Goal: Information Seeking & Learning: Check status

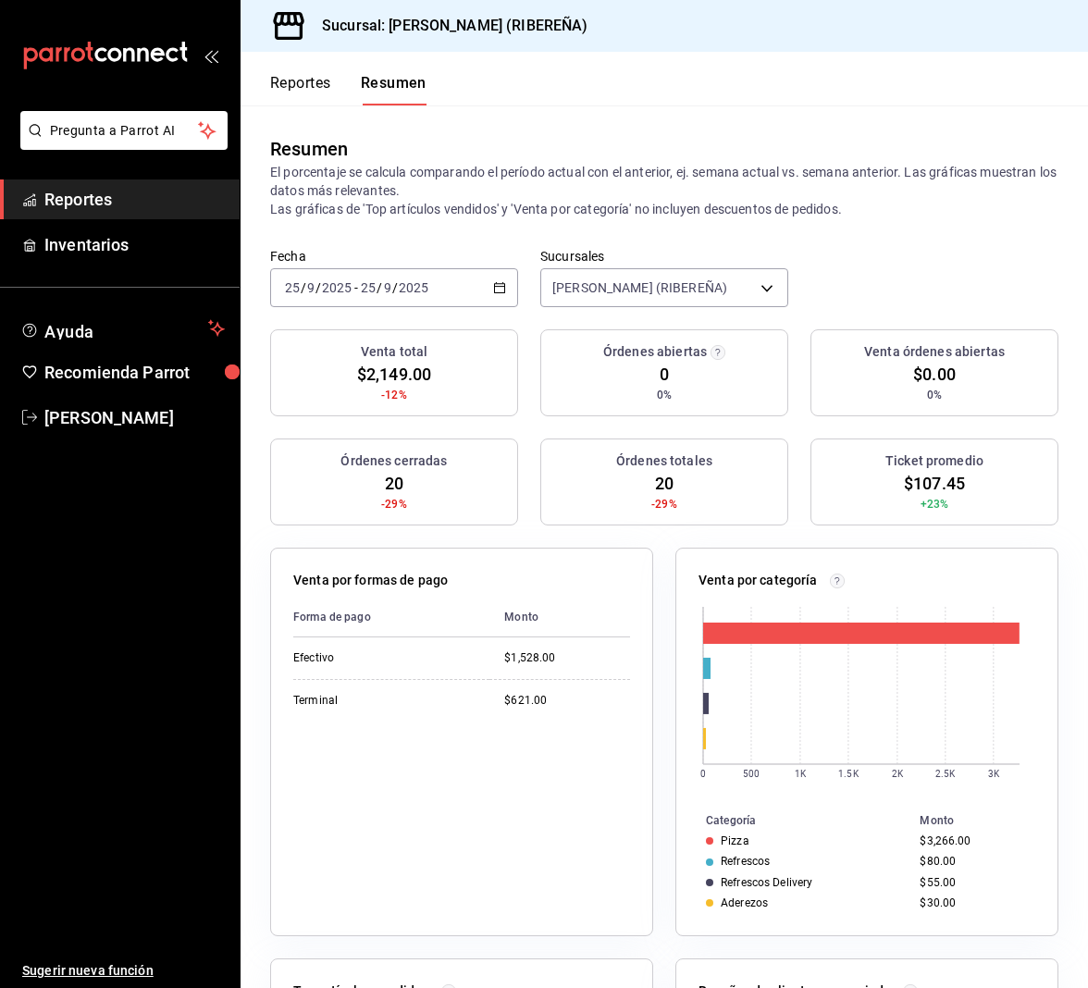
click at [301, 86] on button "Reportes" at bounding box center [300, 89] width 61 height 31
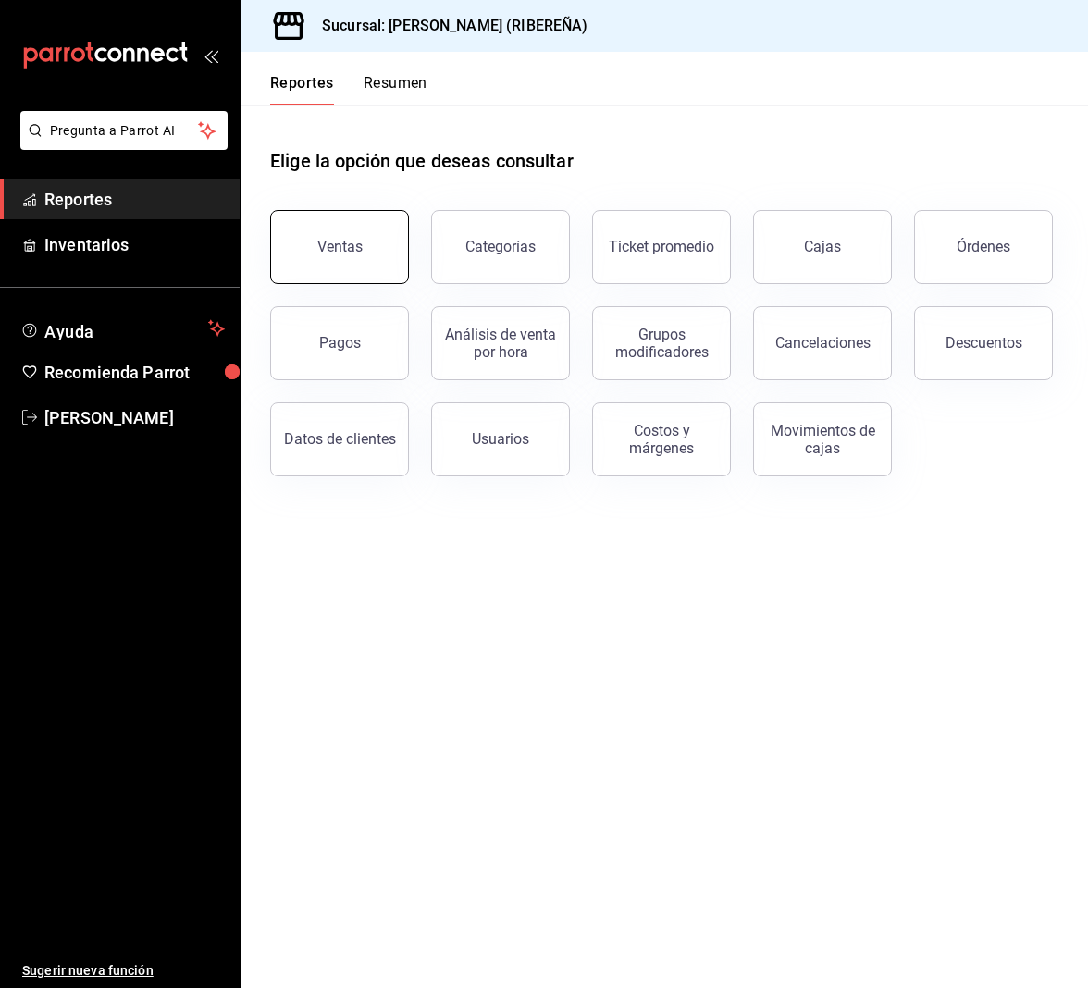
click at [340, 233] on button "Ventas" at bounding box center [339, 247] width 139 height 74
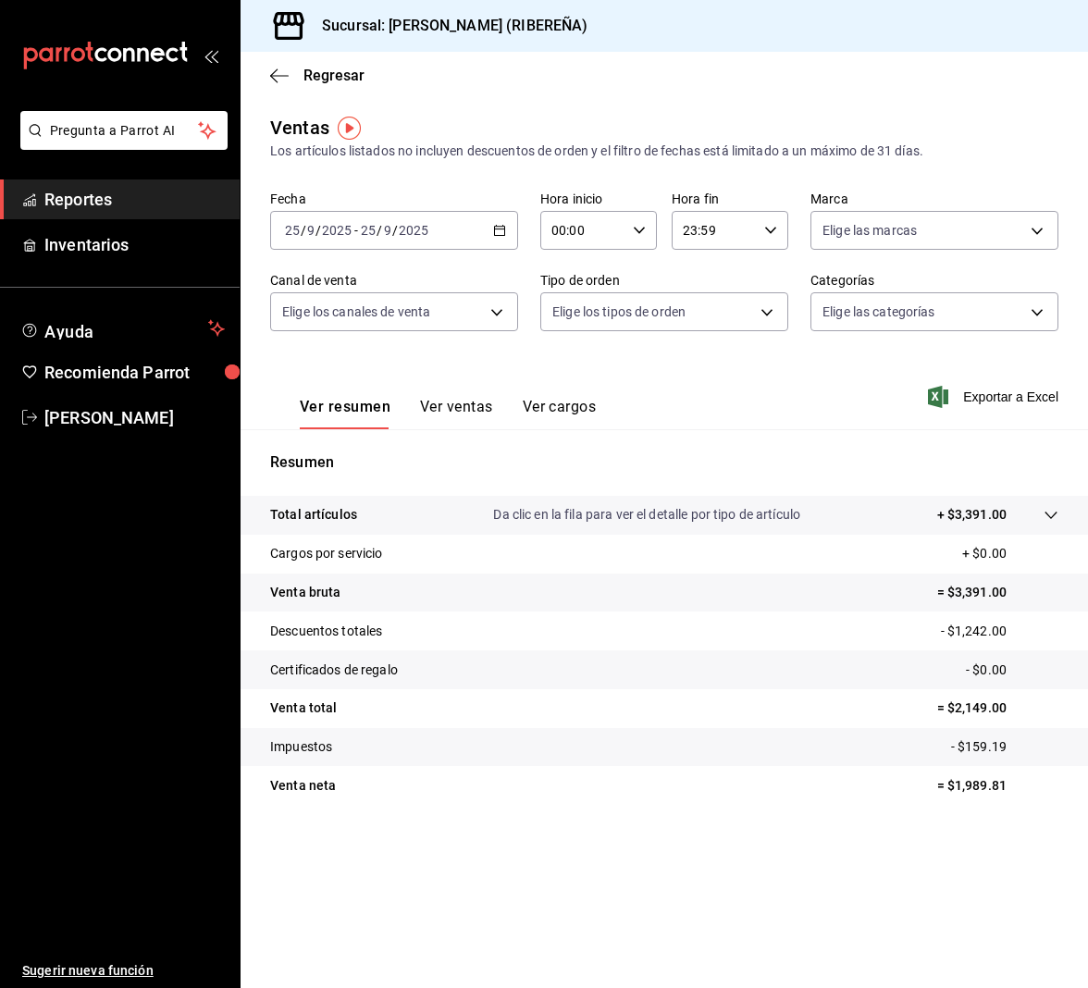
click at [434, 81] on div "Regresar" at bounding box center [665, 75] width 848 height 47
click at [690, 365] on div "Ver resumen Ver ventas Ver cargos Exportar a Excel" at bounding box center [665, 391] width 848 height 76
click at [279, 81] on icon "button" at bounding box center [279, 76] width 19 height 17
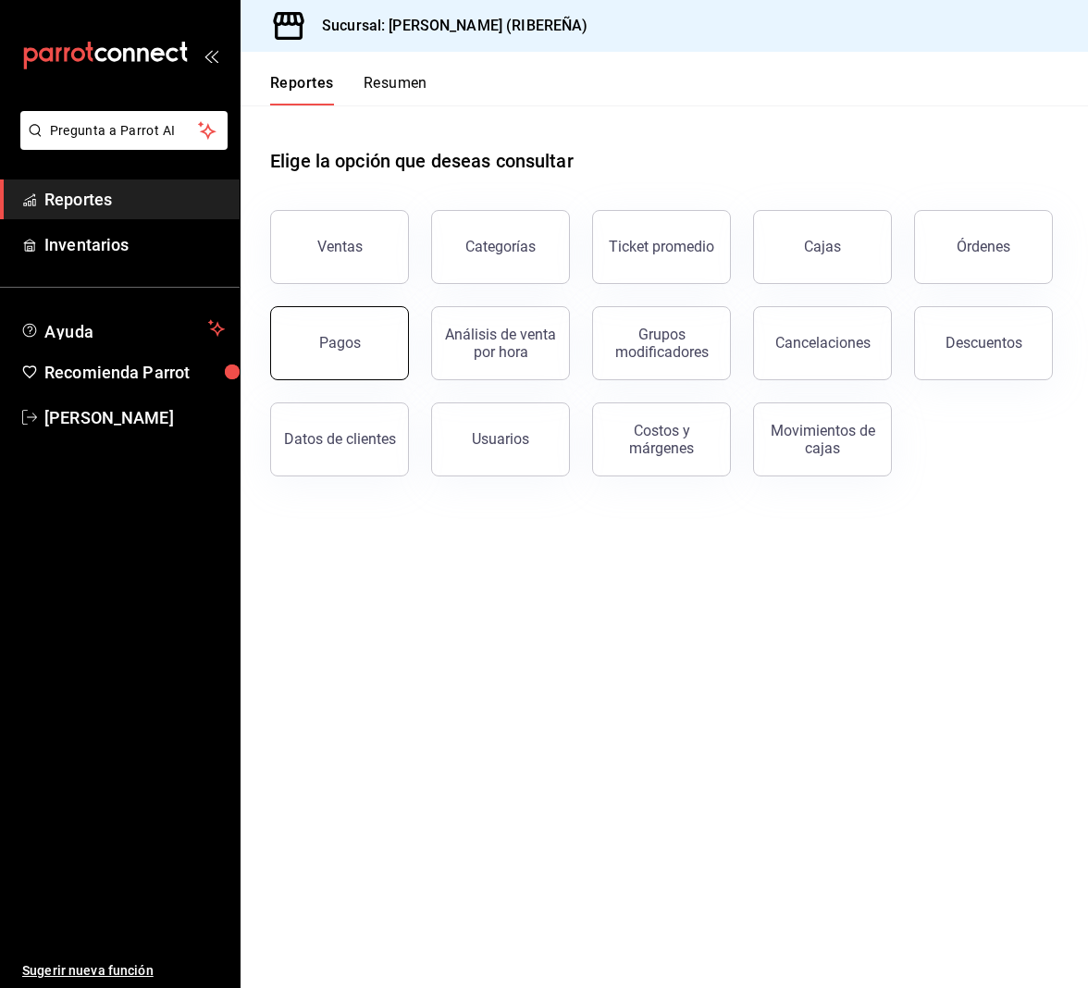
click at [310, 353] on button "Pagos" at bounding box center [339, 343] width 139 height 74
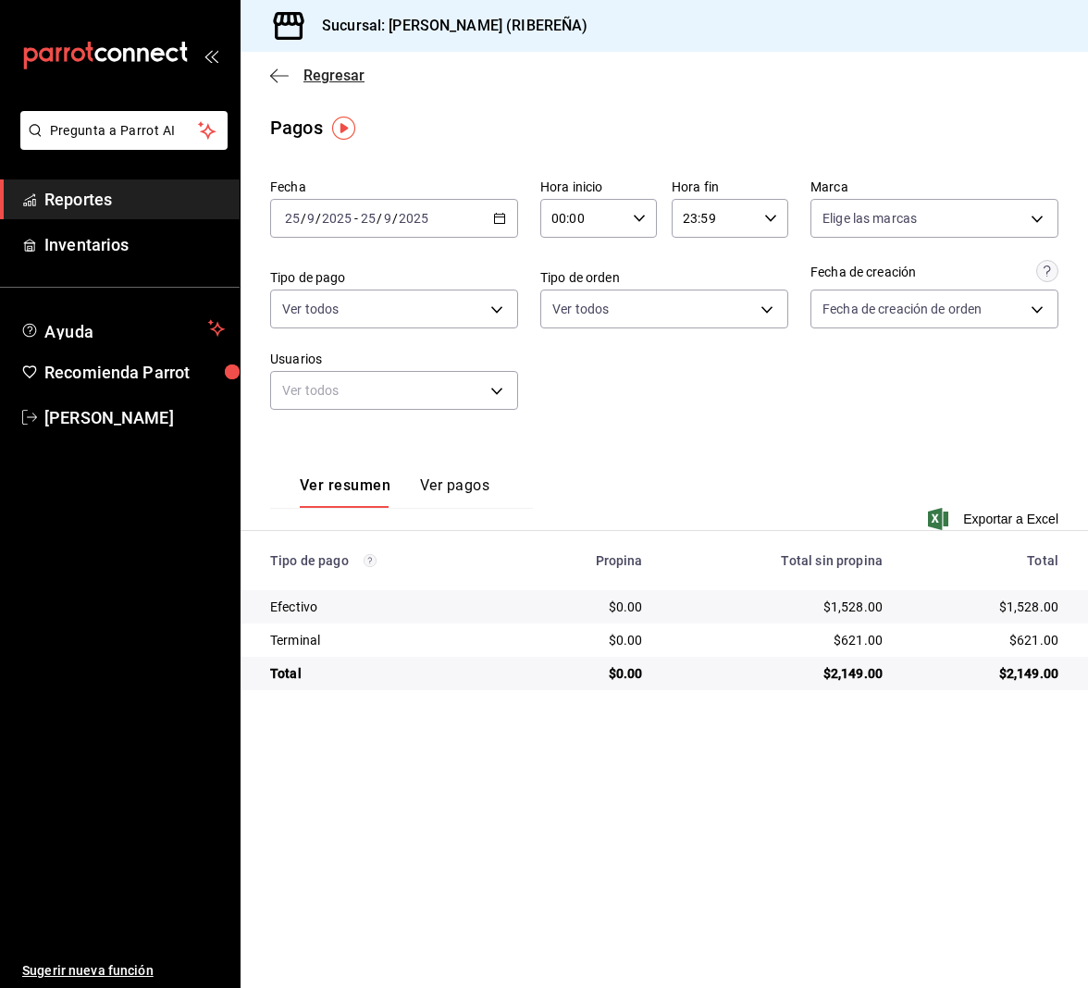
click at [275, 71] on icon "button" at bounding box center [279, 76] width 19 height 17
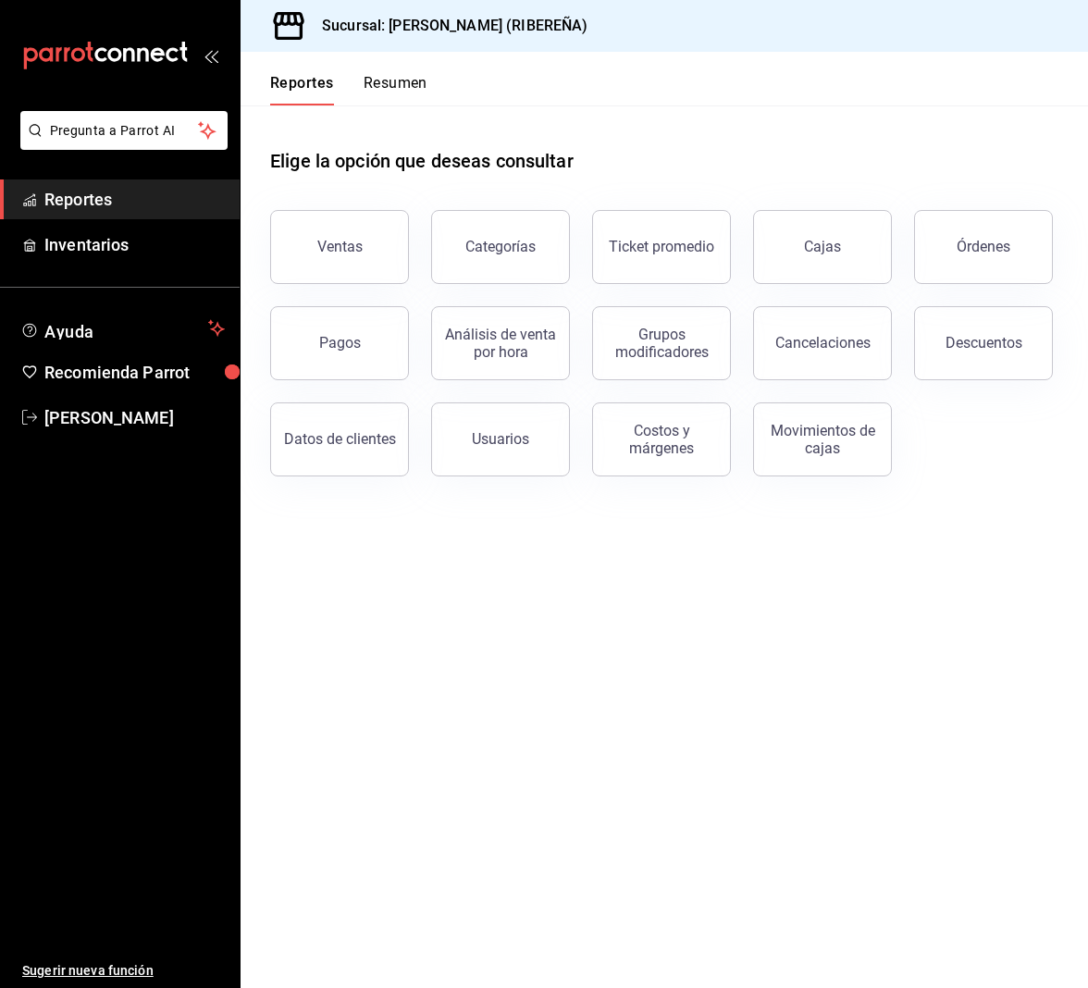
click at [336, 208] on div "Ventas" at bounding box center [328, 236] width 161 height 96
click at [351, 246] on div "Ventas" at bounding box center [339, 247] width 45 height 18
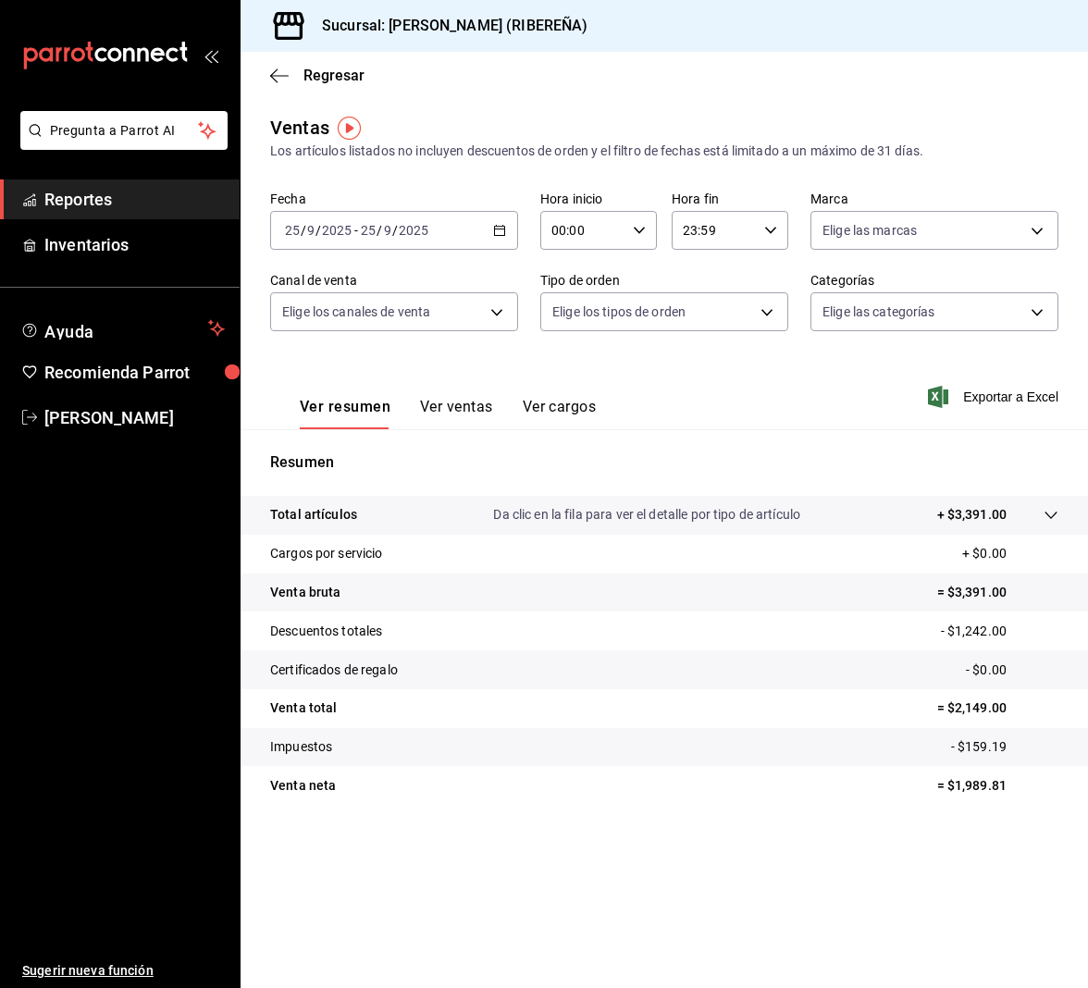
click at [462, 398] on button "Ver ventas" at bounding box center [456, 413] width 73 height 31
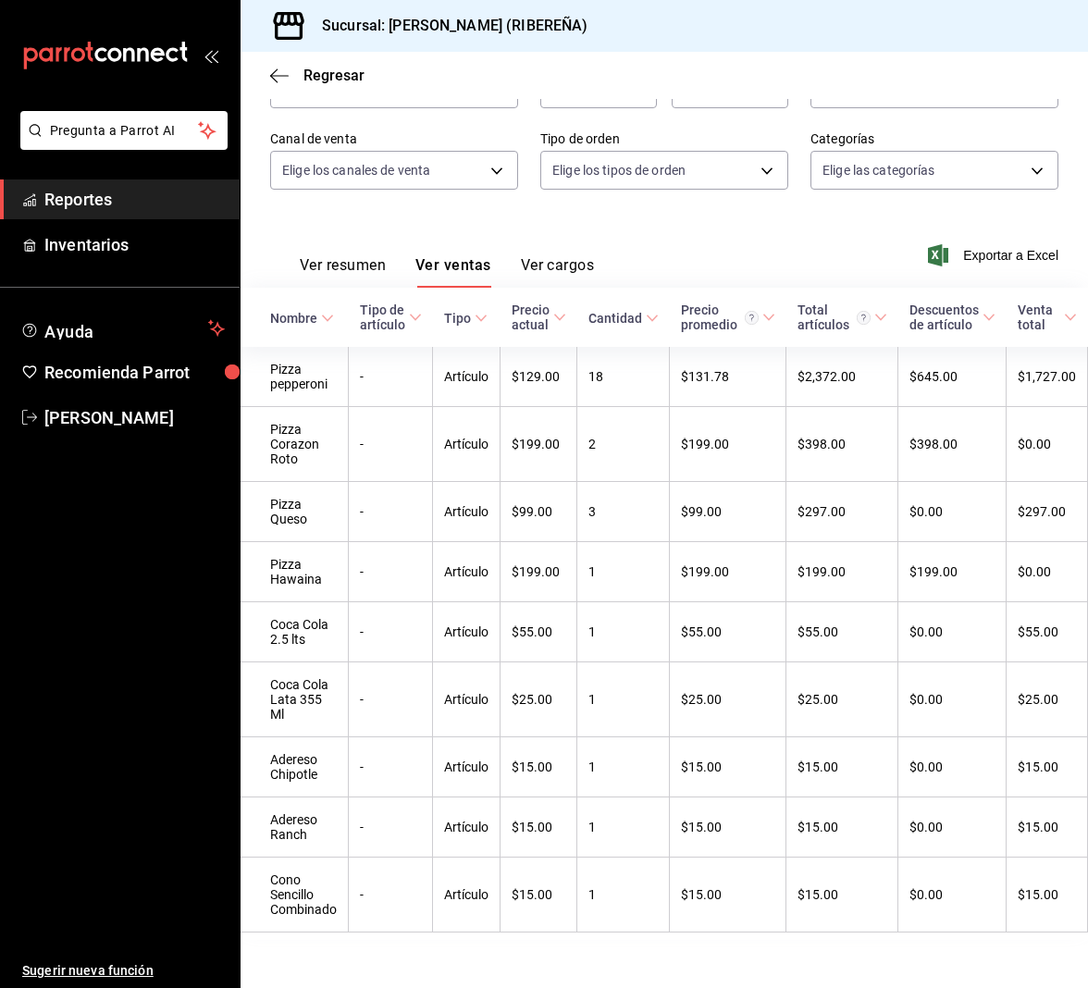
scroll to position [192, 0]
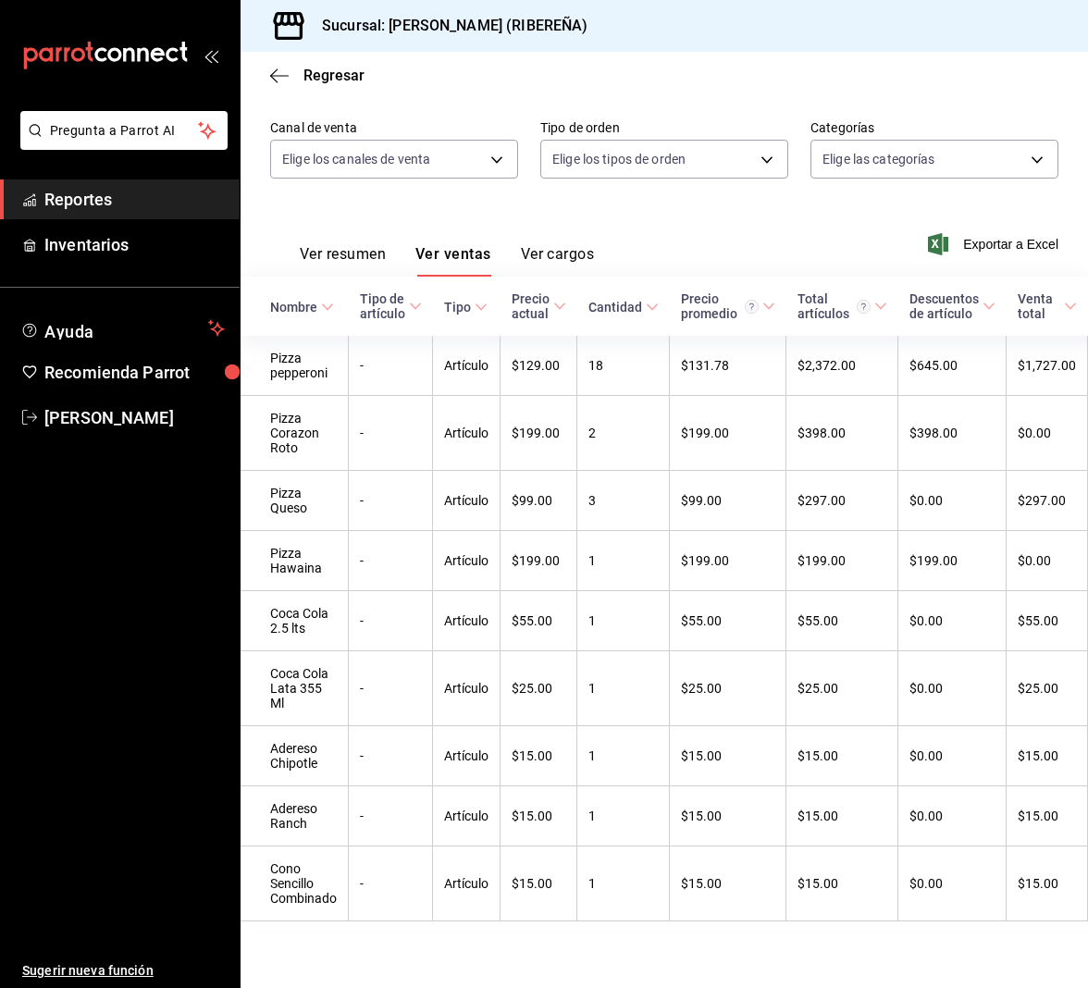
click at [875, 31] on div "Sucursal: [PERSON_NAME] (RIBEREÑA)" at bounding box center [665, 26] width 848 height 52
